Goal: Task Accomplishment & Management: Use online tool/utility

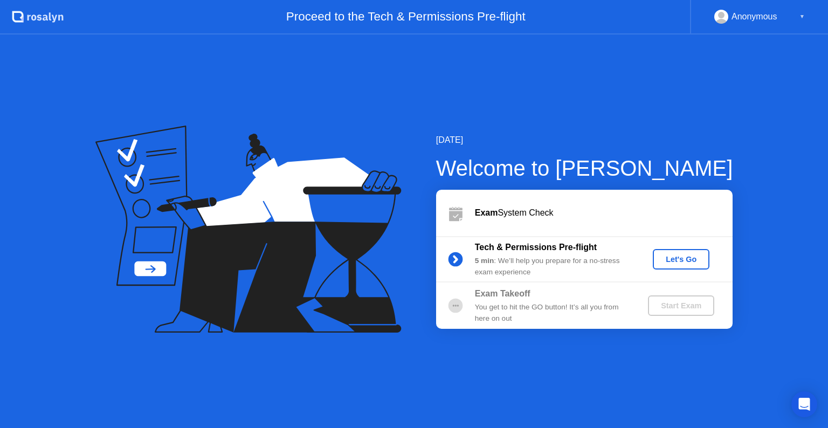
click at [678, 261] on div "Let's Go" at bounding box center [682, 259] width 48 height 9
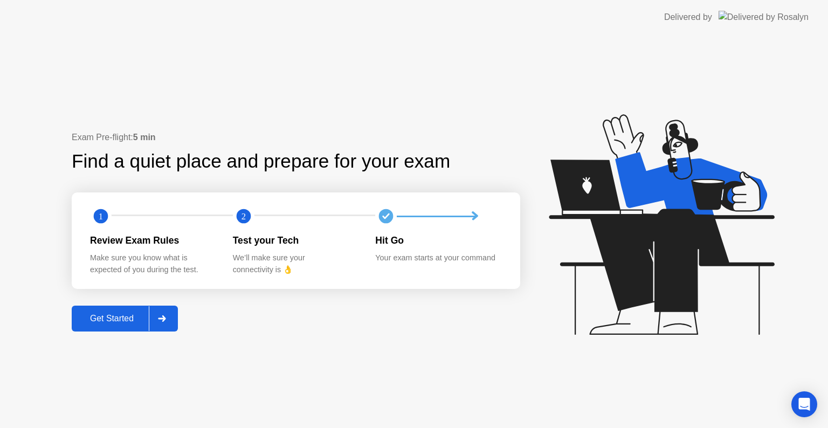
click at [126, 307] on button "Get Started" at bounding box center [125, 319] width 106 height 26
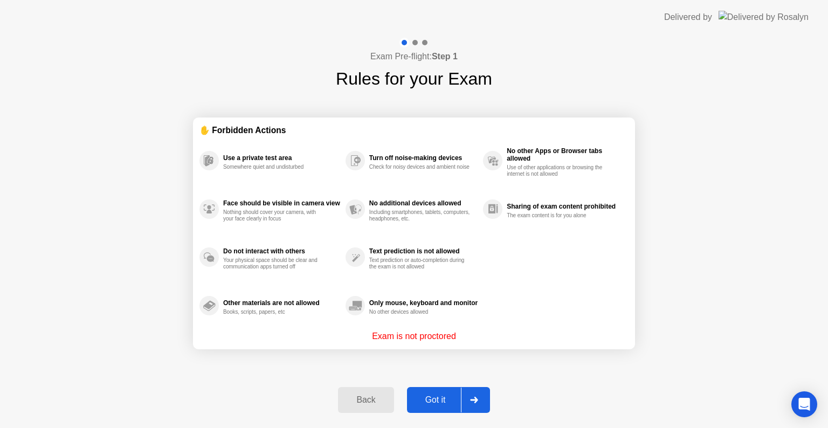
click at [408, 335] on p "Exam is not proctored" at bounding box center [414, 336] width 84 height 13
click at [437, 399] on div "Got it" at bounding box center [435, 400] width 51 height 10
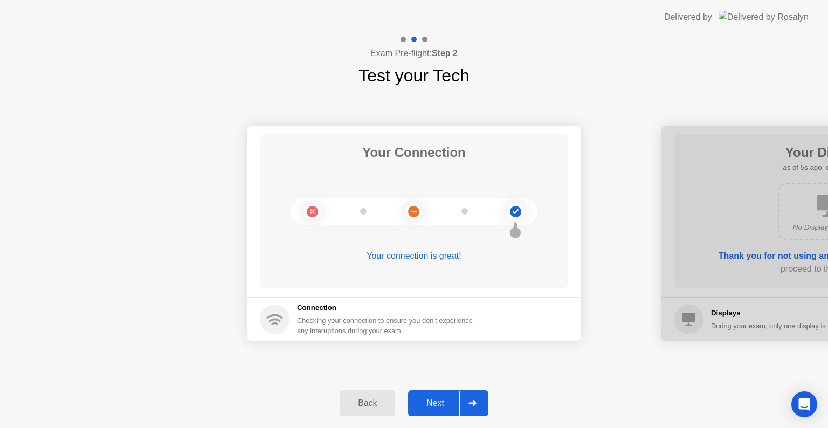
click at [441, 400] on div "Next" at bounding box center [436, 404] width 48 height 10
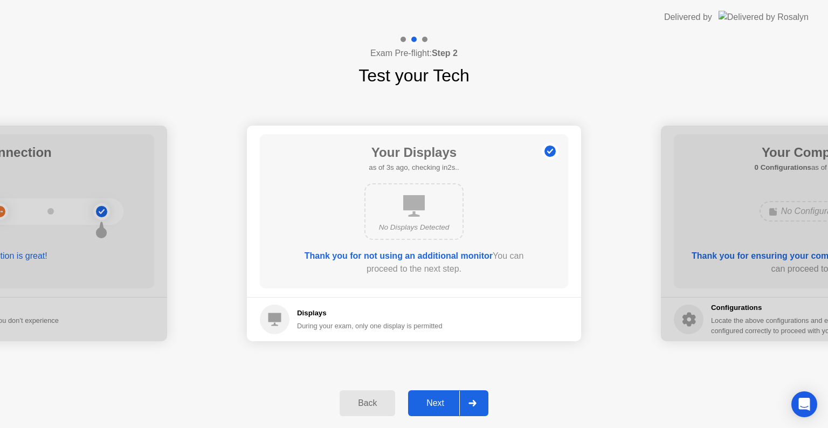
click at [441, 400] on div "Next" at bounding box center [436, 404] width 48 height 10
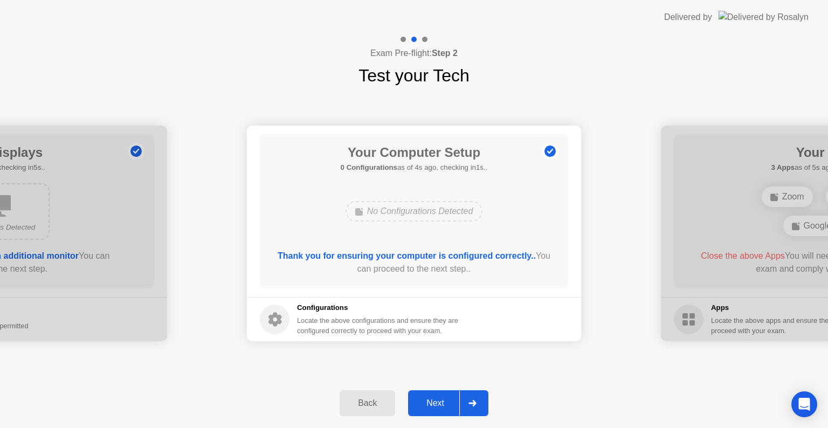
click at [441, 401] on div "Next" at bounding box center [436, 404] width 48 height 10
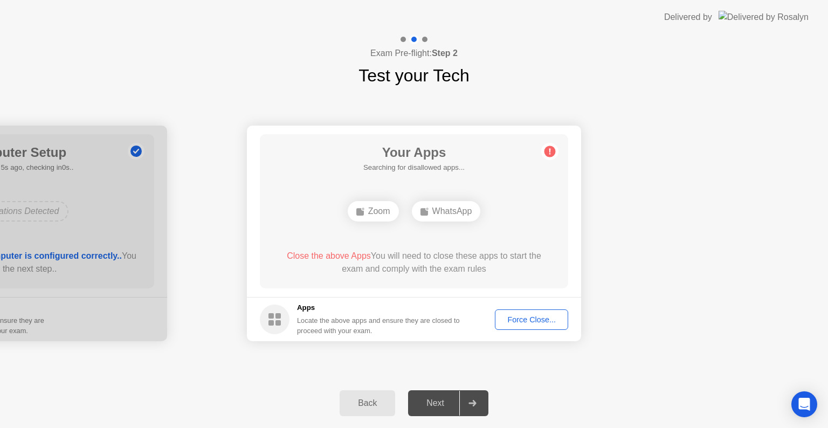
click at [430, 215] on div "WhatsApp" at bounding box center [446, 211] width 69 height 20
click at [524, 322] on div "Force Close..." at bounding box center [532, 320] width 66 height 9
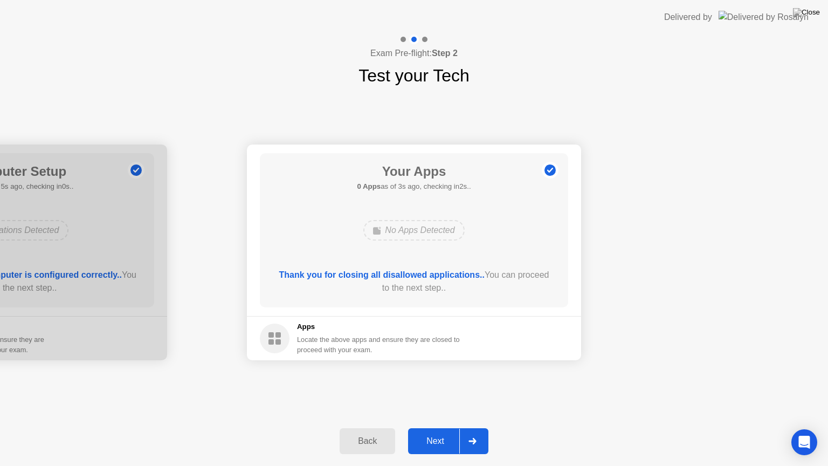
click at [571, 124] on div "Your Connection Your connection is great! Connection Checking your connection t…" at bounding box center [414, 252] width 828 height 328
click at [531, 203] on div "Your Apps 0 Apps as of 0s ago, checking in5s.. No Apps Detected Thank you for c…" at bounding box center [414, 230] width 309 height 154
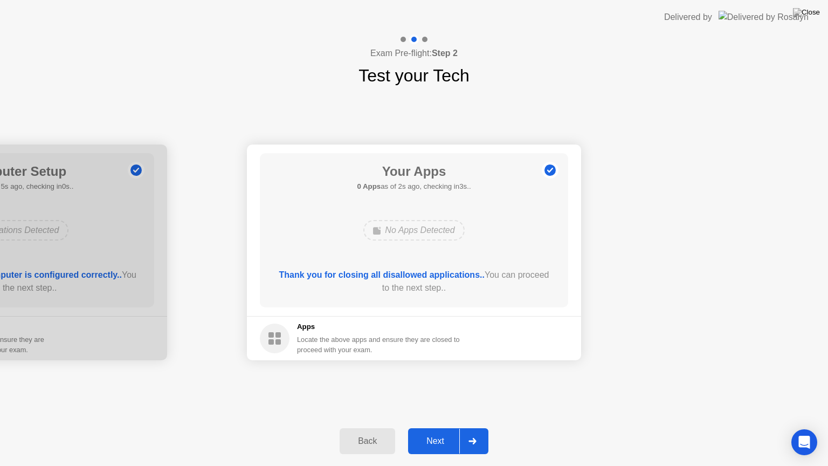
click at [399, 231] on div "No Apps Detected" at bounding box center [414, 230] width 101 height 20
click at [440, 428] on div "Next" at bounding box center [436, 441] width 48 height 10
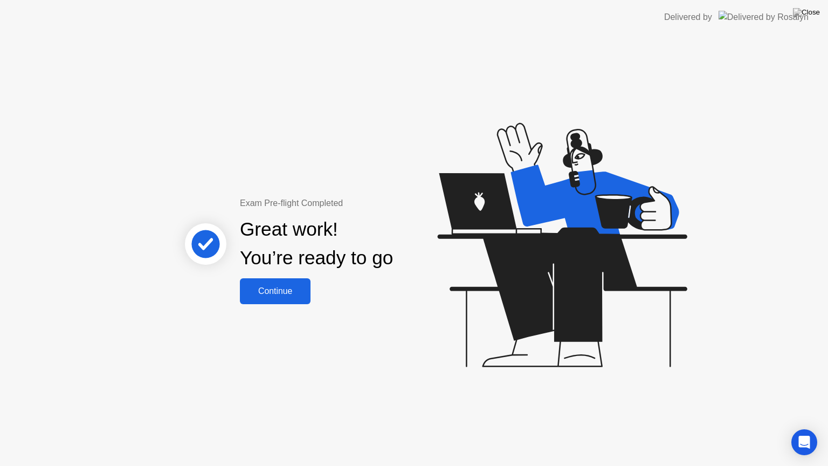
click at [295, 286] on div "Continue" at bounding box center [275, 291] width 64 height 10
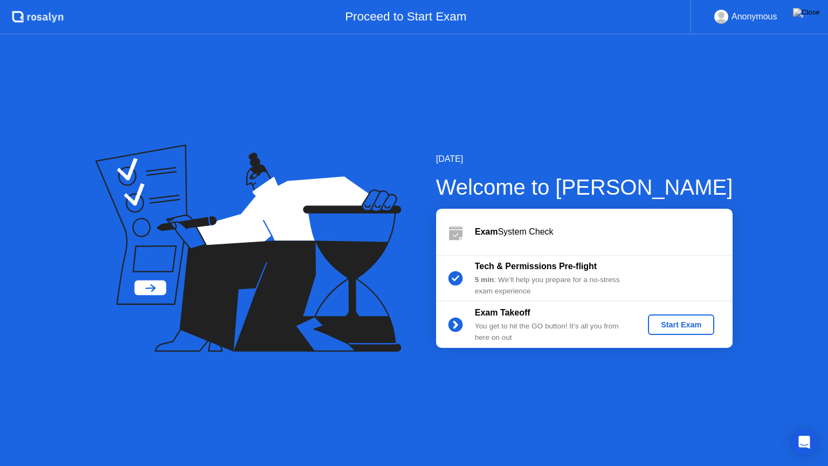
click at [515, 364] on div "[DATE] Welcome to [PERSON_NAME] Exam System Check Tech & Permissions Pre-flight…" at bounding box center [414, 251] width 828 height 432
click at [671, 323] on div "Start Exam" at bounding box center [682, 324] width 58 height 9
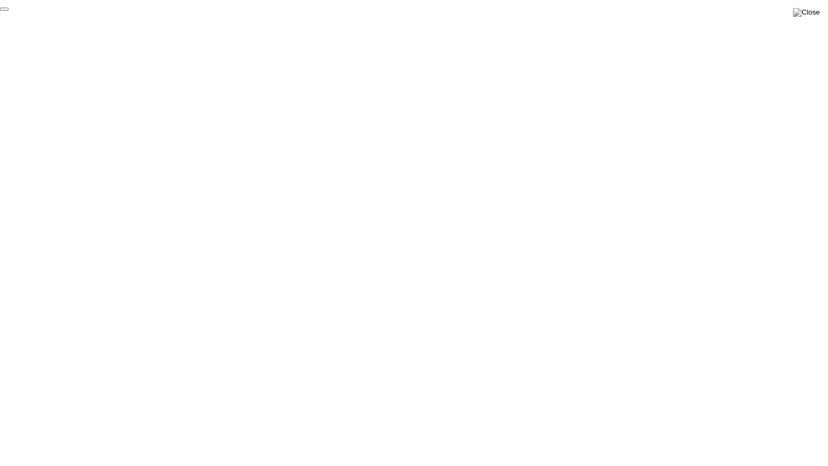
click div "End Proctoring Session"
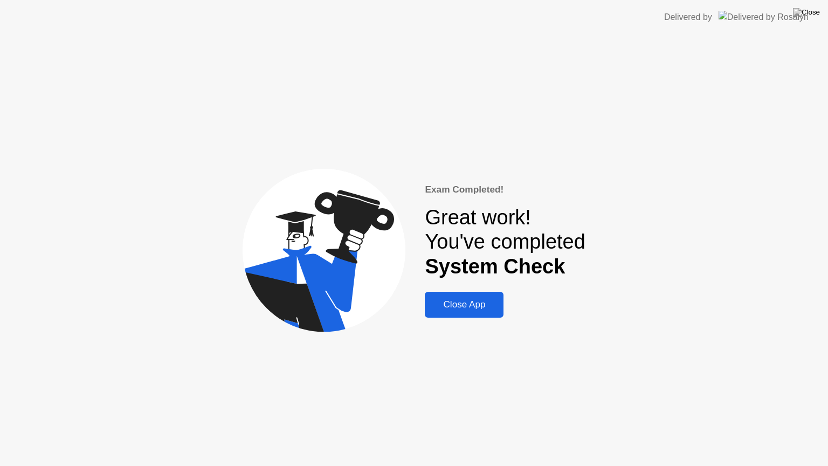
click at [475, 306] on div "Close App" at bounding box center [464, 304] width 72 height 11
